Goal: Find specific page/section: Find specific page/section

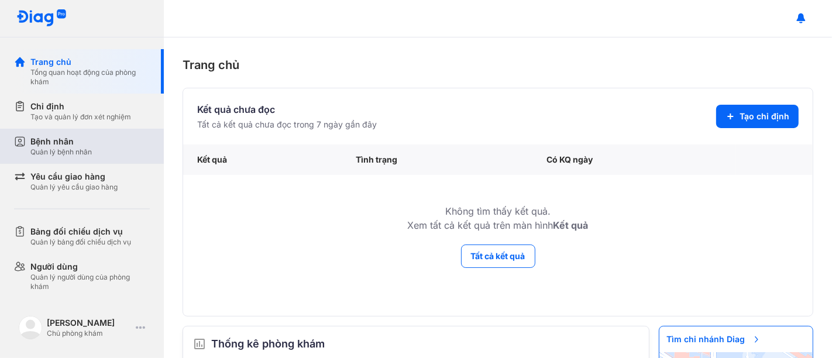
click at [57, 145] on div "Bệnh nhân" at bounding box center [60, 142] width 61 height 12
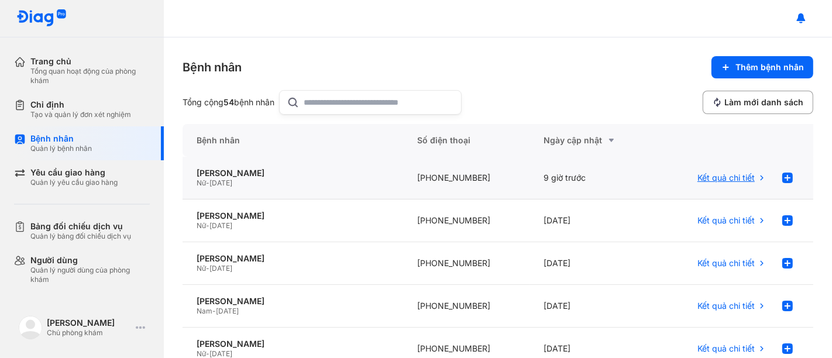
click at [720, 176] on span "Kết quả chi tiết" at bounding box center [726, 178] width 57 height 11
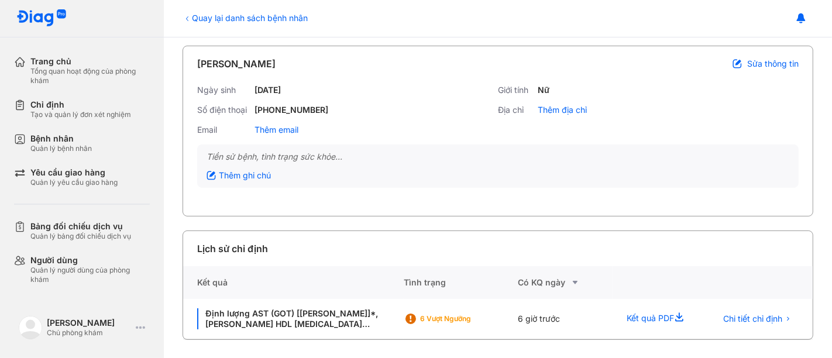
scroll to position [49, 0]
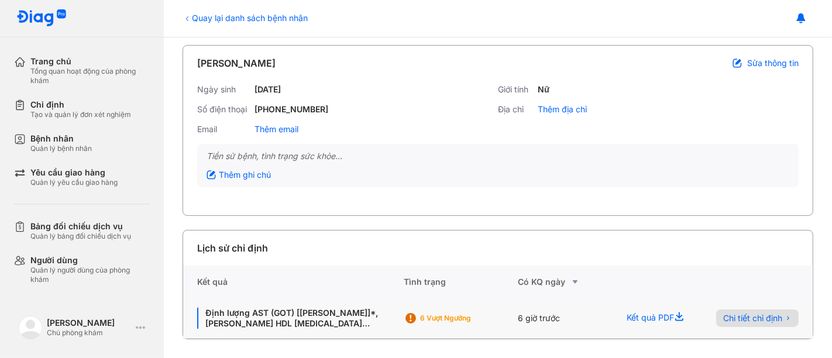
click at [751, 316] on span "Chi tiết chỉ định" at bounding box center [752, 318] width 59 height 11
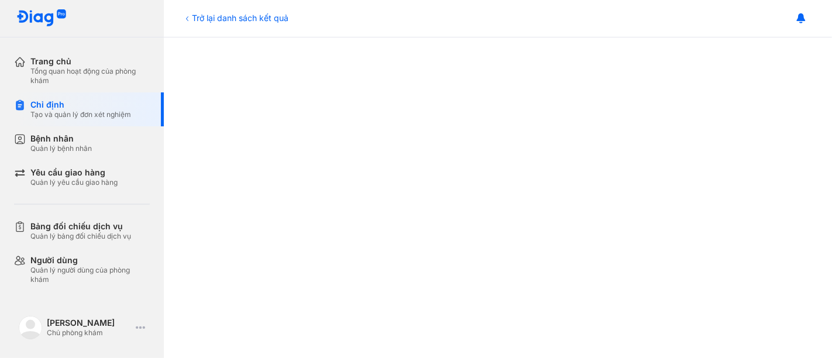
scroll to position [603, 0]
click at [190, 14] on icon at bounding box center [187, 18] width 9 height 9
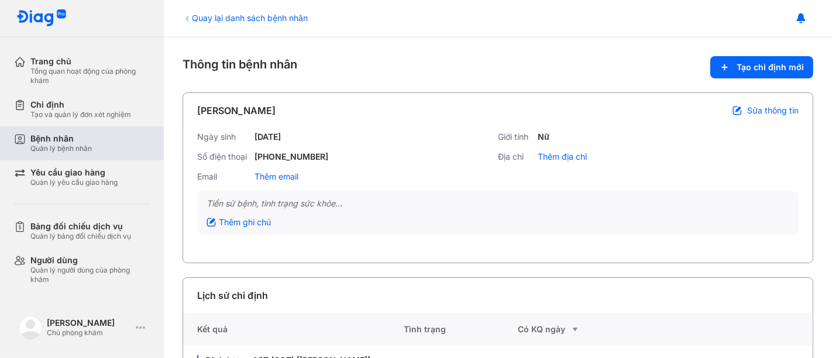
click at [65, 146] on div "Quản lý bệnh nhân" at bounding box center [60, 148] width 61 height 9
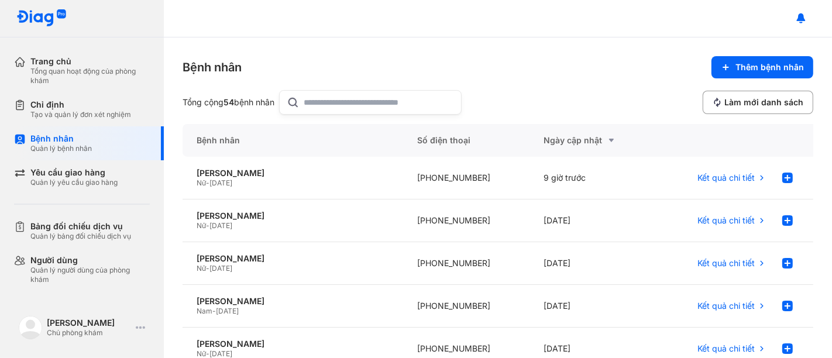
click at [328, 104] on input "text" at bounding box center [379, 102] width 150 height 23
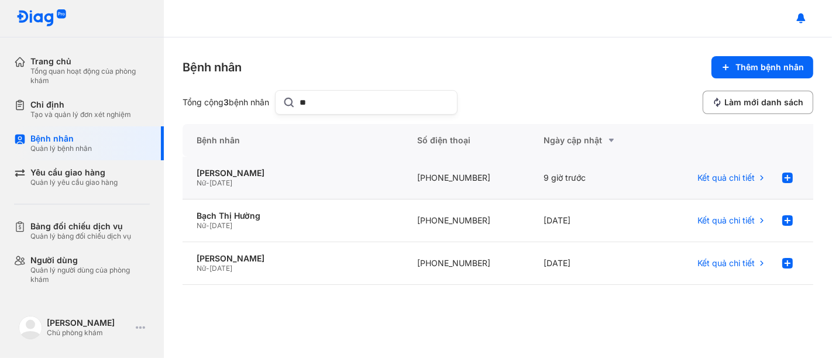
type input "*"
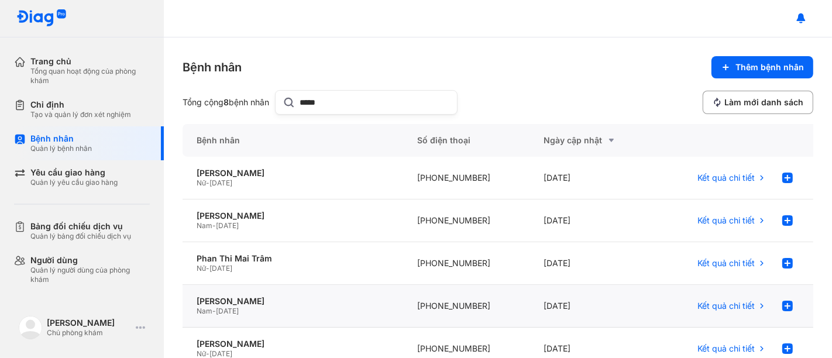
type input "****"
click at [291, 305] on div "[PERSON_NAME]" at bounding box center [293, 301] width 193 height 11
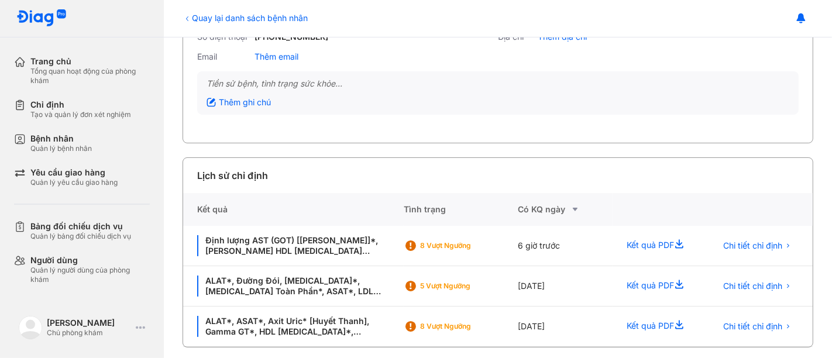
scroll to position [120, 0]
click at [742, 246] on span "Chi tiết chỉ định" at bounding box center [752, 246] width 59 height 11
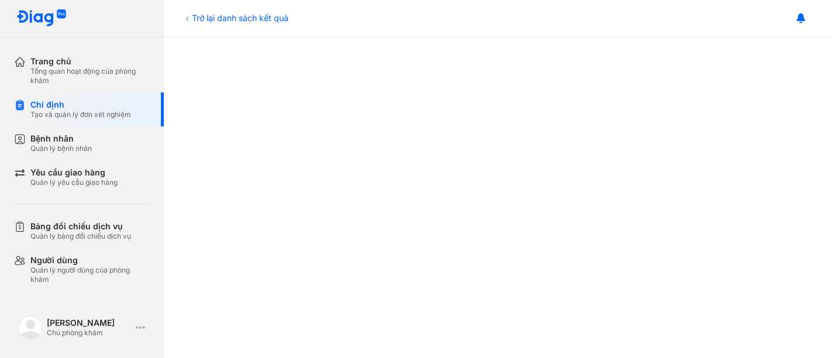
scroll to position [603, 0]
click at [73, 139] on div "Bệnh nhân" at bounding box center [60, 138] width 61 height 11
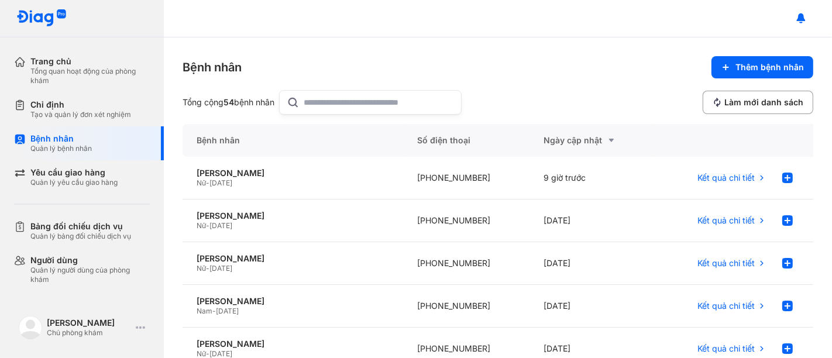
click at [331, 99] on input "text" at bounding box center [379, 102] width 150 height 23
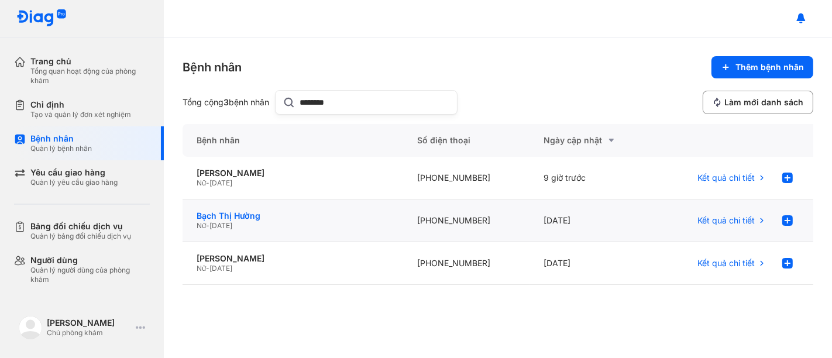
type input "********"
click at [270, 213] on div "Bạch Thị Hường" at bounding box center [293, 216] width 193 height 11
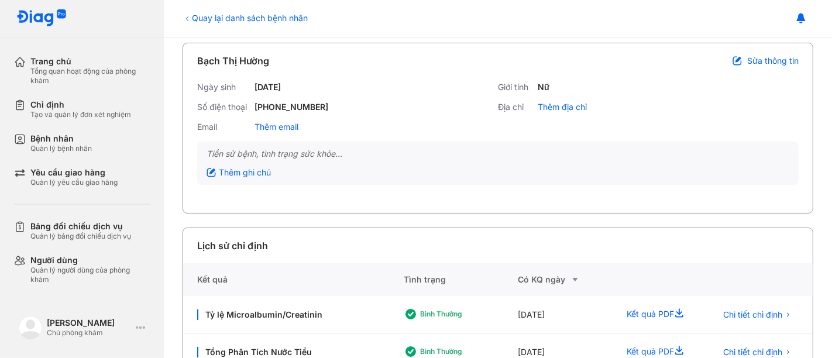
scroll to position [137, 0]
